Goal: Task Accomplishment & Management: Manage account settings

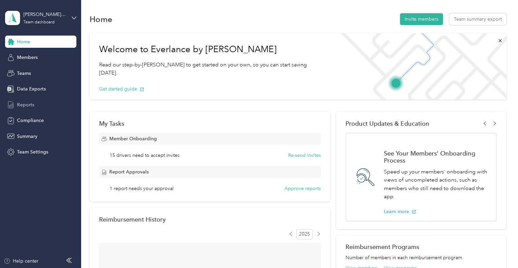
click at [27, 103] on span "Reports" at bounding box center [25, 104] width 17 height 7
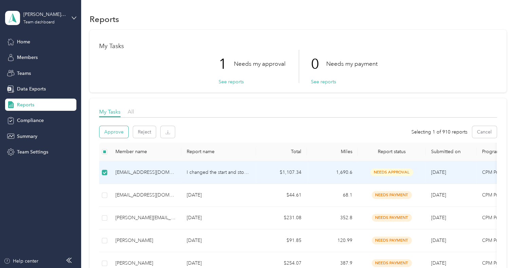
click at [109, 132] on button "Approve" at bounding box center [113, 132] width 29 height 12
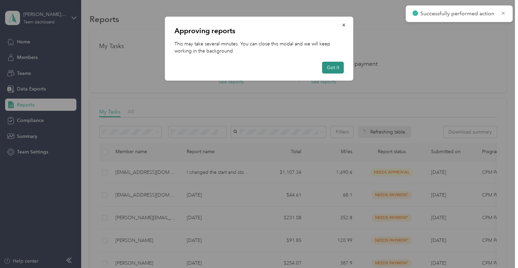
click at [330, 69] on button "Got it" at bounding box center [333, 68] width 22 height 12
